Goal: Information Seeking & Learning: Find specific page/section

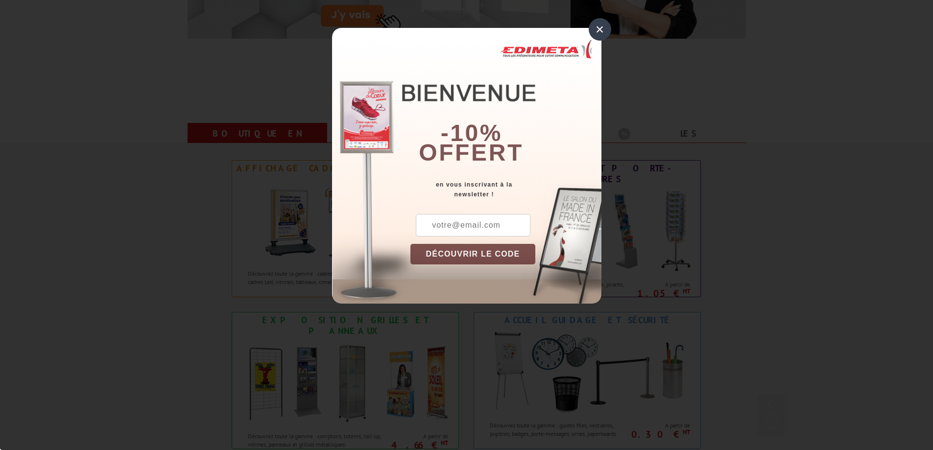
scroll to position [343, 0]
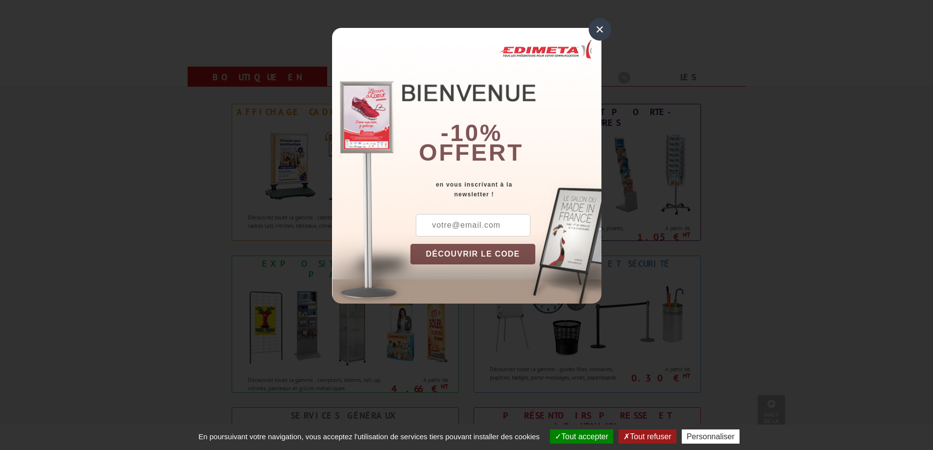
click at [599, 31] on div "×" at bounding box center [600, 29] width 23 height 23
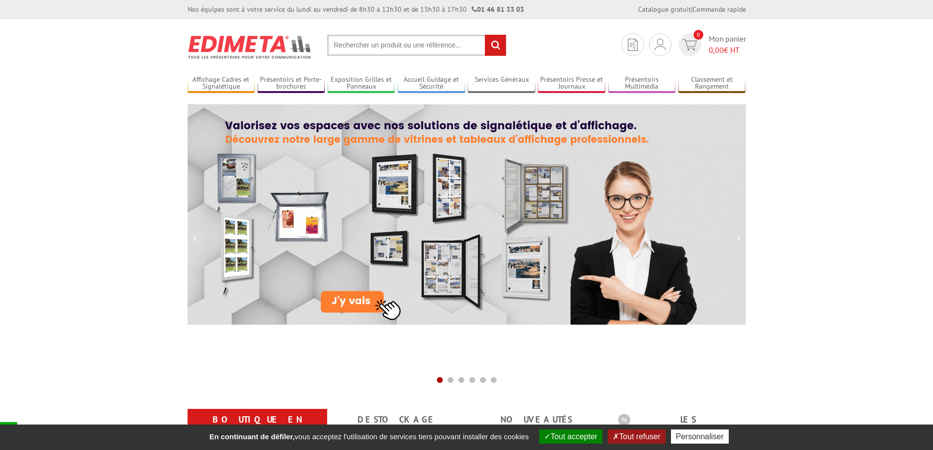
scroll to position [0, 0]
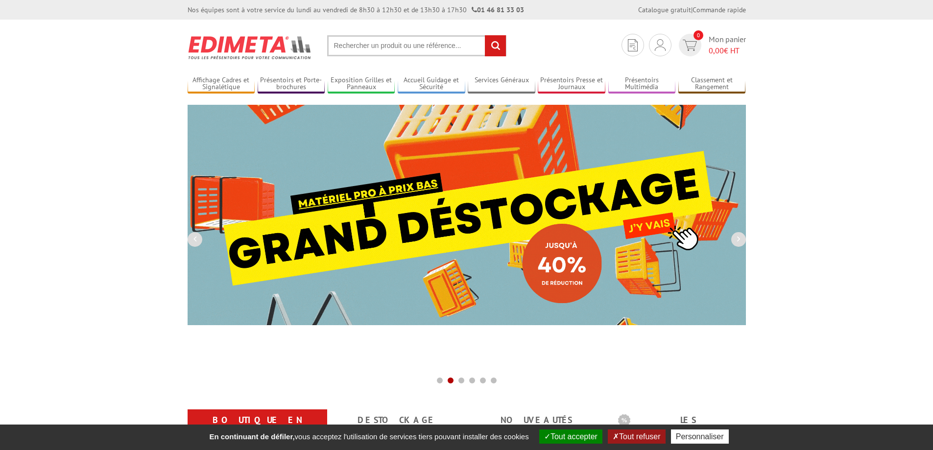
click at [381, 49] on input "text" at bounding box center [416, 45] width 179 height 21
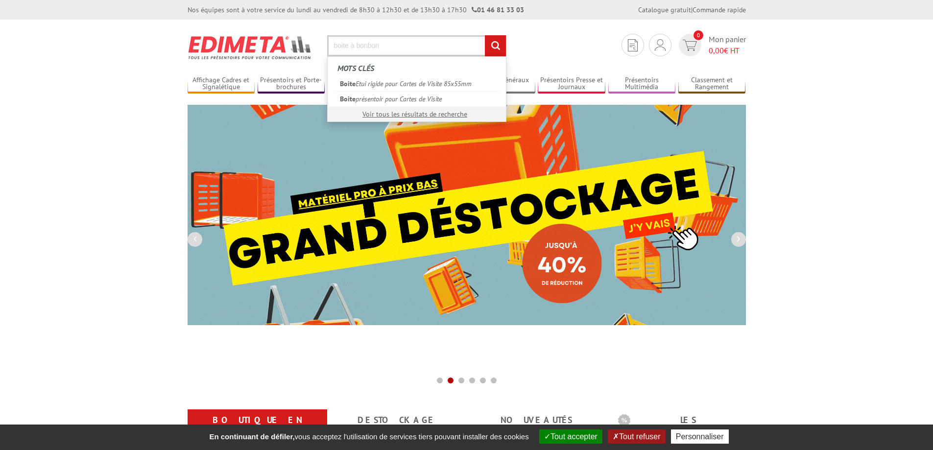
type input "boite à bonbon"
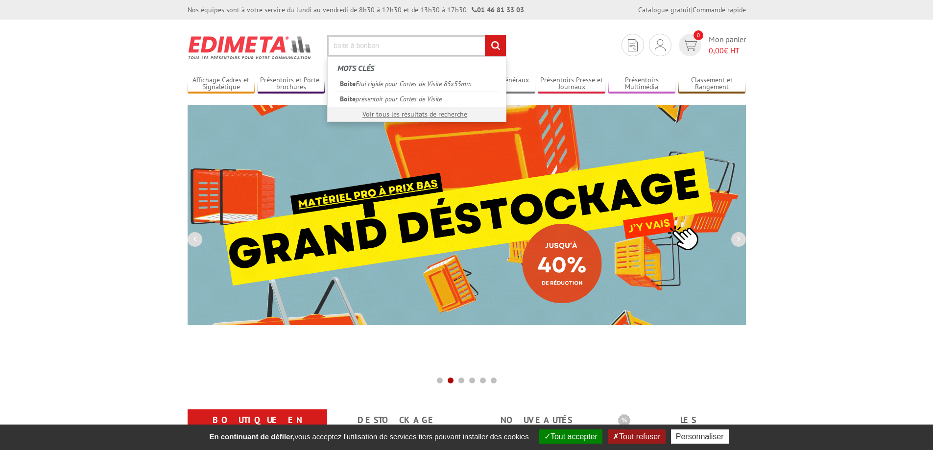
click at [485, 35] on input "rechercher" at bounding box center [495, 45] width 21 height 21
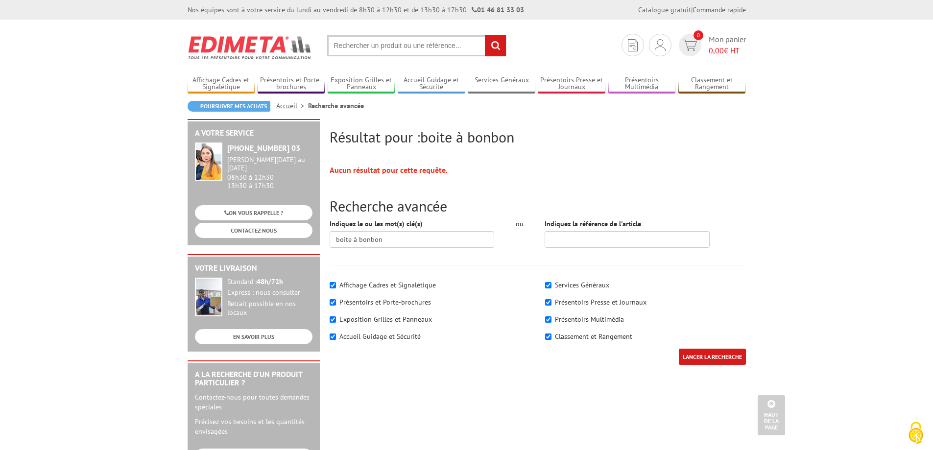
click at [395, 53] on input "text" at bounding box center [416, 45] width 179 height 21
click at [393, 45] on input "text" at bounding box center [416, 45] width 179 height 21
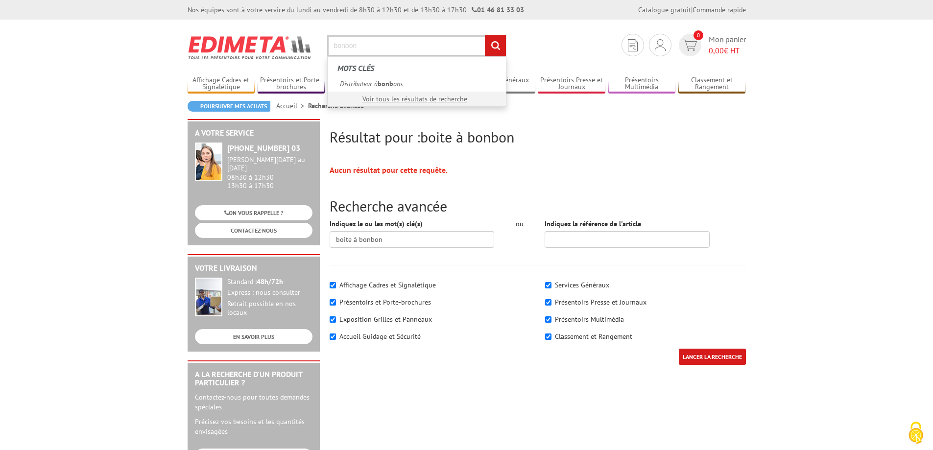
type input "bonbon"
click at [485, 35] on input "rechercher" at bounding box center [495, 45] width 21 height 21
